Goal: Find specific page/section: Find specific page/section

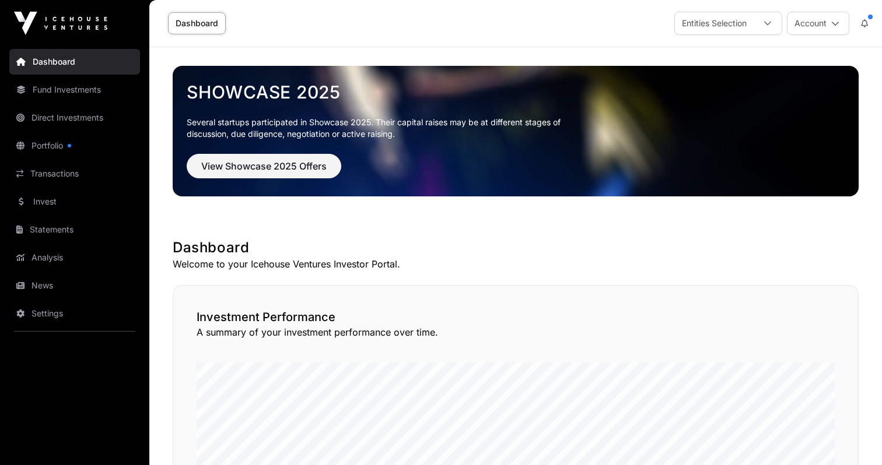
click at [57, 171] on link "Transactions" at bounding box center [74, 174] width 131 height 26
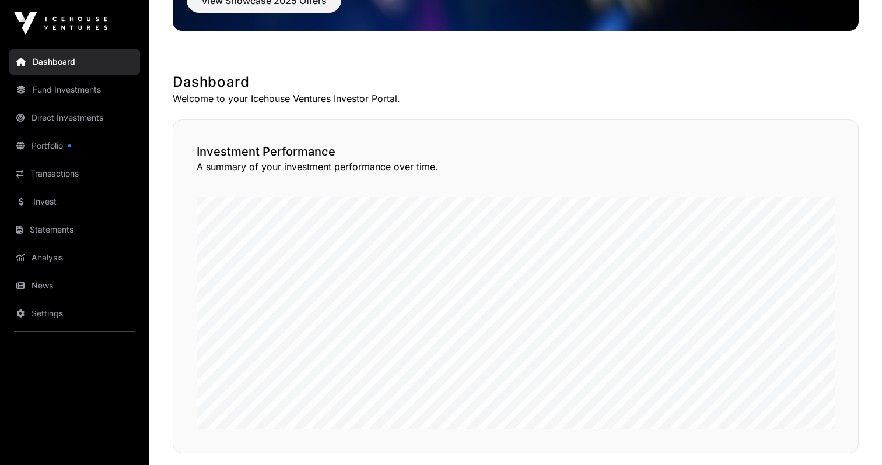
scroll to position [161, 0]
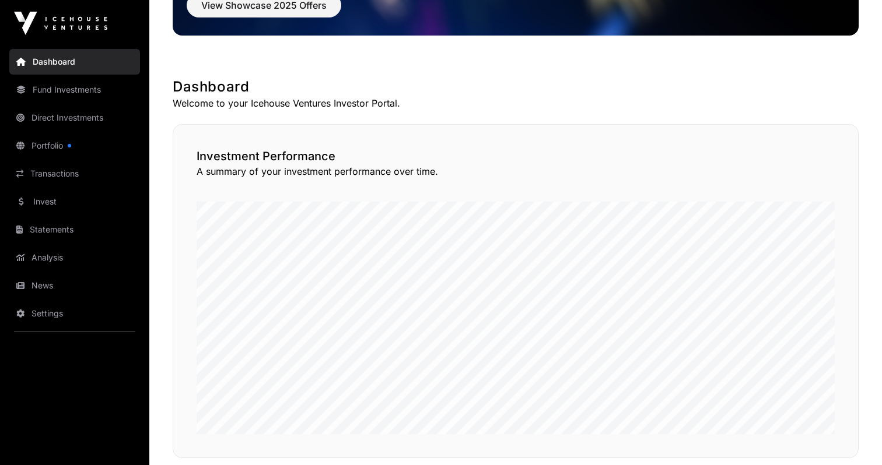
click at [76, 174] on link "Transactions" at bounding box center [74, 174] width 131 height 26
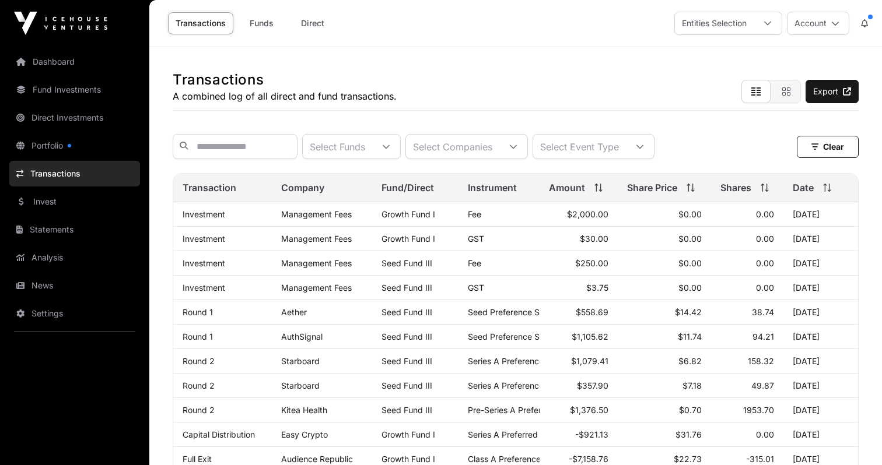
click at [390, 148] on icon at bounding box center [386, 147] width 8 height 8
click at [432, 97] on div "Transactions A combined log of all direct and fund transactions. Export" at bounding box center [516, 79] width 686 height 64
click at [499, 149] on div "Select Companies" at bounding box center [452, 147] width 93 height 24
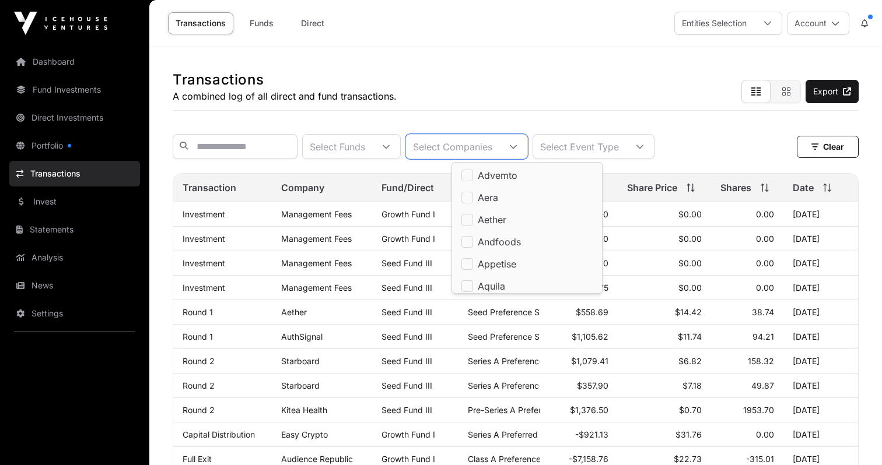
scroll to position [12, 8]
click at [499, 149] on div "Select Companies" at bounding box center [452, 147] width 93 height 24
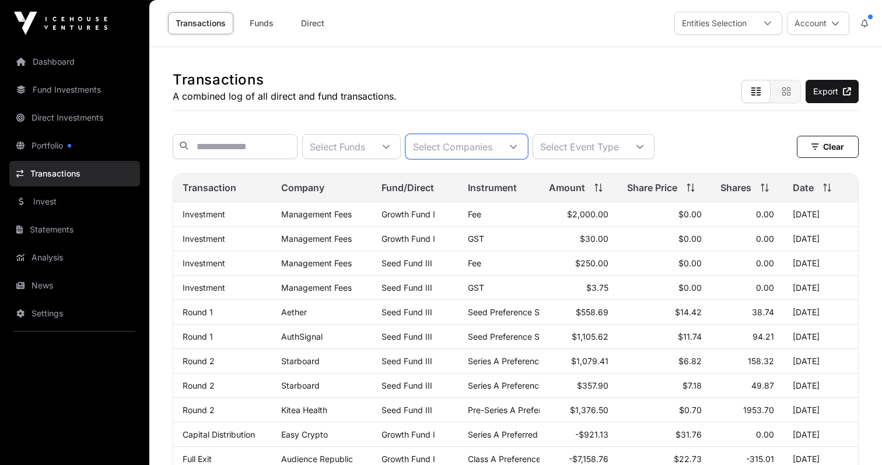
click at [602, 148] on div "Select Event Type" at bounding box center [579, 147] width 93 height 24
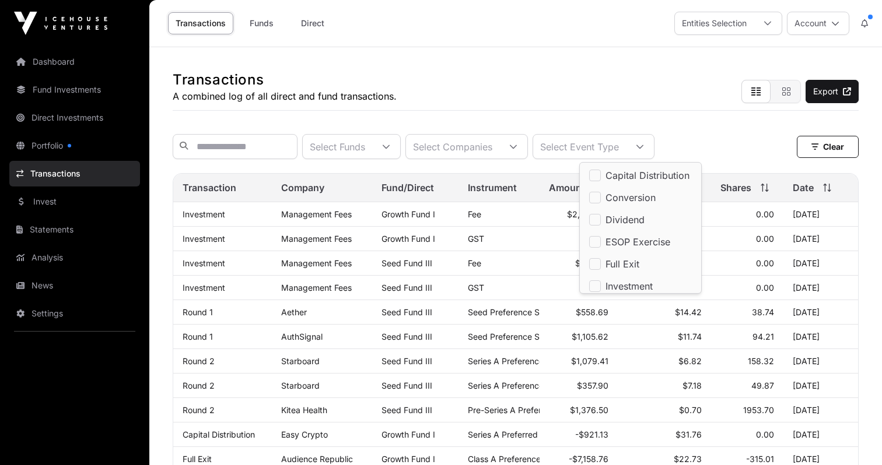
click at [602, 148] on div "Select Event Type" at bounding box center [579, 147] width 93 height 24
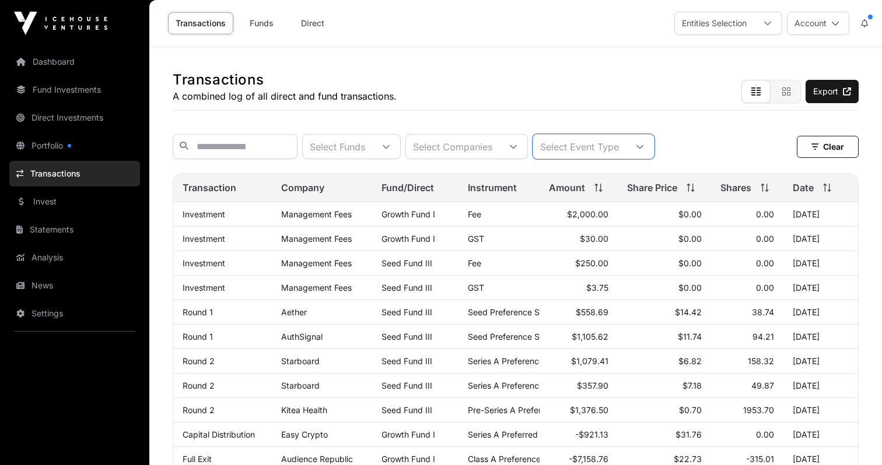
click at [626, 150] on div "Select Event Type" at bounding box center [579, 147] width 93 height 24
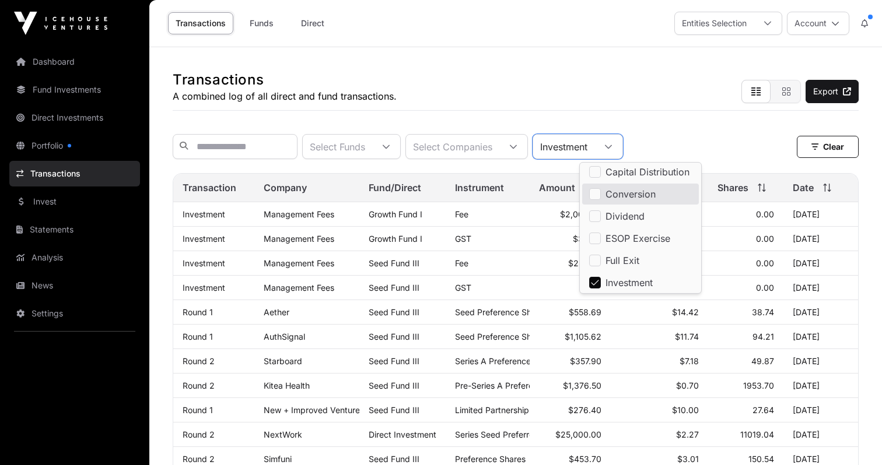
click at [688, 141] on div "Select Funds Select Companies Investment Clear" at bounding box center [516, 146] width 686 height 25
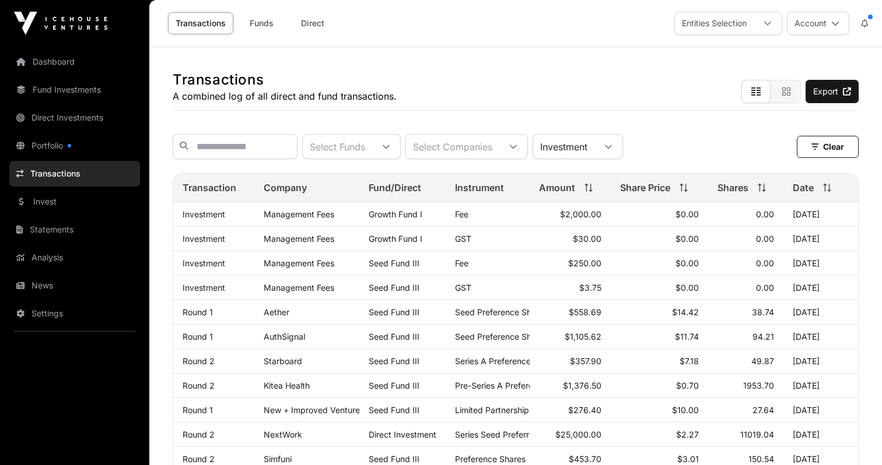
click at [372, 148] on div "Select Funds" at bounding box center [337, 147] width 69 height 24
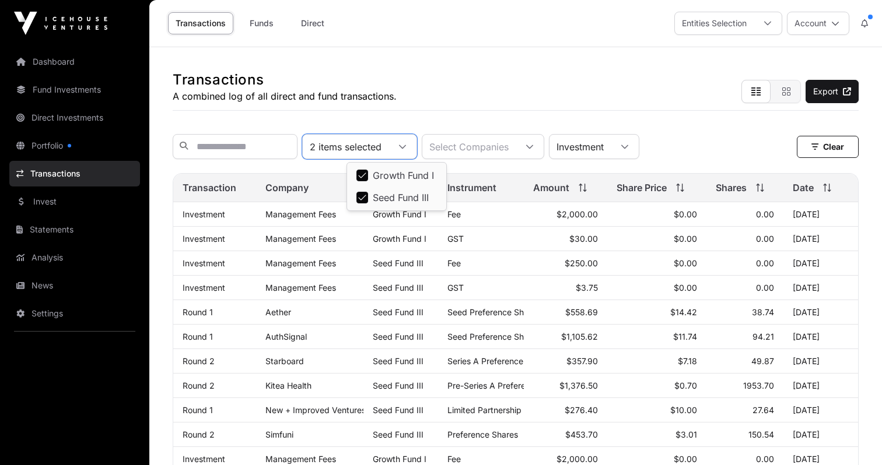
click at [498, 148] on div "Select Companies" at bounding box center [468, 147] width 93 height 24
